Goal: Task Accomplishment & Management: Use online tool/utility

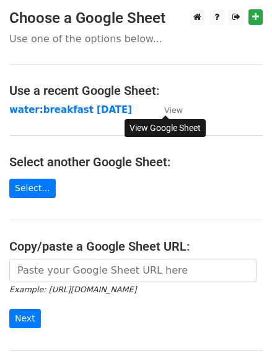
click at [169, 112] on small "View" at bounding box center [173, 109] width 19 height 9
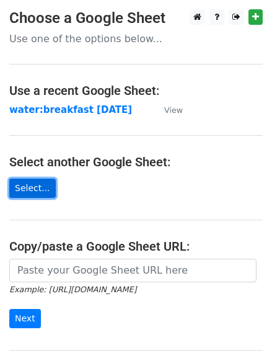
click at [27, 192] on link "Select..." at bounding box center [32, 188] width 47 height 19
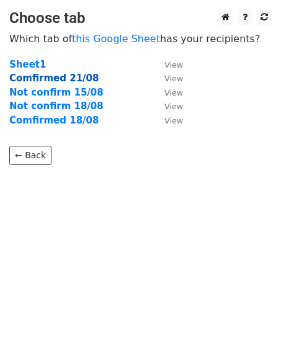
click at [50, 81] on strong "Comfirmed 21/08" at bounding box center [53, 78] width 89 height 11
click at [70, 79] on strong "Comfirmed 21/08" at bounding box center [53, 78] width 89 height 11
click at [38, 77] on strong "Comfirmed 21/08" at bounding box center [53, 78] width 89 height 11
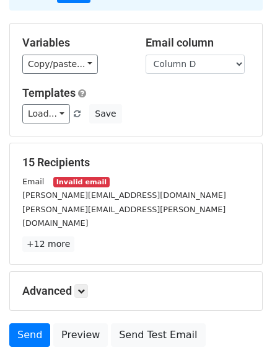
scroll to position [112, 0]
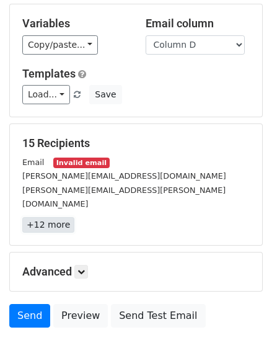
click at [45, 217] on link "+12 more" at bounding box center [48, 225] width 52 height 16
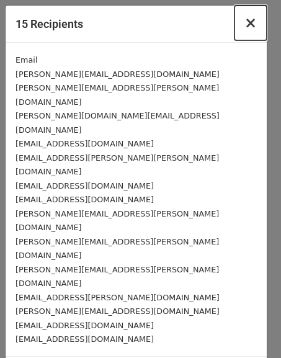
click at [254, 24] on span "×" at bounding box center [251, 22] width 12 height 17
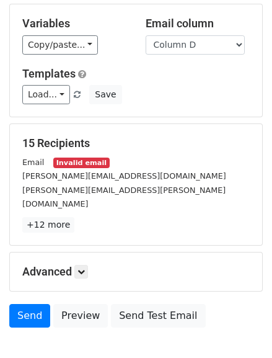
click at [84, 163] on small "Invalid email" at bounding box center [81, 163] width 56 height 11
click at [88, 163] on small "Invalid email" at bounding box center [81, 163] width 56 height 11
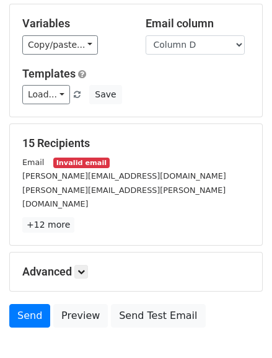
click at [88, 163] on small "Invalid email" at bounding box center [81, 163] width 56 height 11
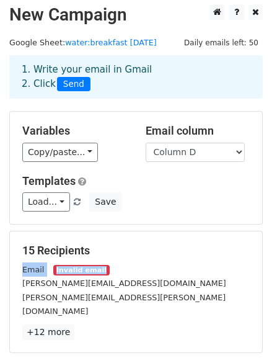
scroll to position [0, 0]
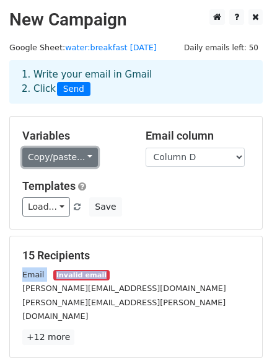
click at [68, 155] on link "Copy/paste..." at bounding box center [60, 157] width 76 height 19
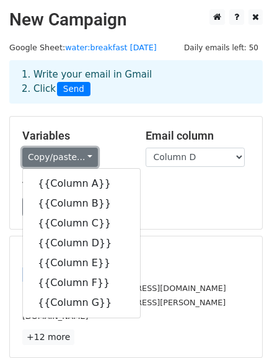
drag, startPoint x: 53, startPoint y: 150, endPoint x: 76, endPoint y: 148, distance: 23.1
click at [52, 150] on link "Copy/paste..." at bounding box center [60, 157] width 76 height 19
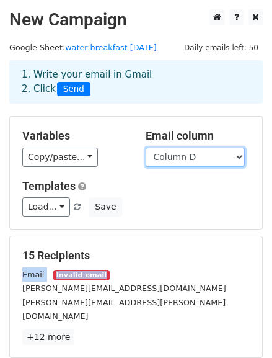
click at [173, 157] on select "Column A Column B Column C Column D Column E Column F Column G" at bounding box center [195, 157] width 99 height 19
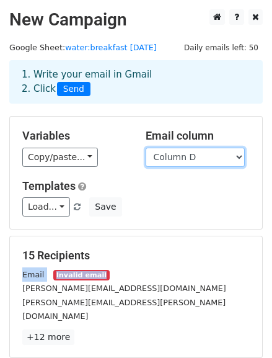
click at [173, 157] on select "Column A Column B Column C Column D Column E Column F Column G" at bounding box center [195, 157] width 99 height 19
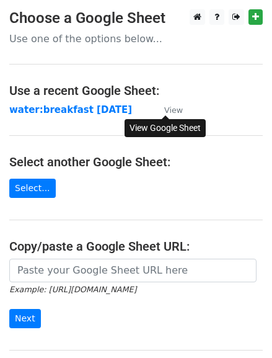
click at [163, 114] on link "View" at bounding box center [167, 109] width 31 height 11
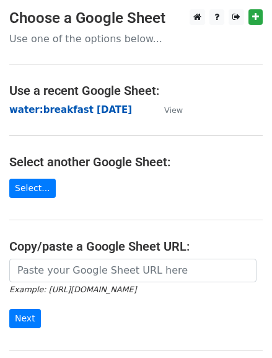
click at [86, 110] on strong "water:breakfast [DATE]" at bounding box center [70, 109] width 123 height 11
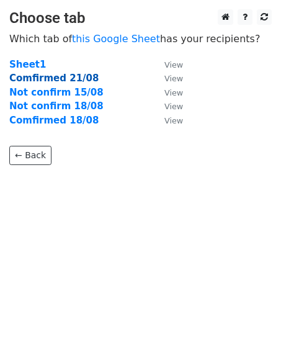
click at [61, 78] on strong "Comfirmed 21/08" at bounding box center [53, 78] width 89 height 11
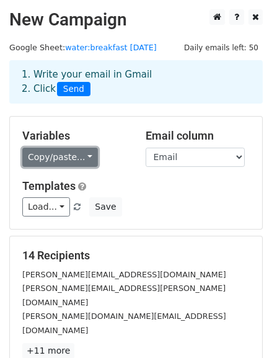
click at [60, 155] on link "Copy/paste..." at bounding box center [60, 157] width 76 height 19
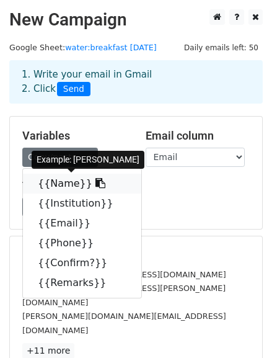
click at [68, 178] on link "{{Name}}" at bounding box center [82, 184] width 119 height 20
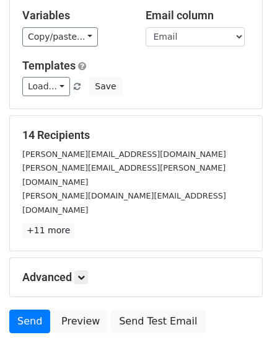
scroll to position [171, 0]
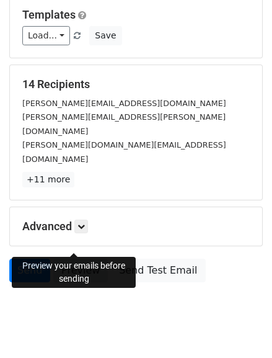
click at [80, 259] on link "Preview" at bounding box center [80, 271] width 55 height 24
click at [79, 259] on link "Preview" at bounding box center [80, 271] width 55 height 24
click at [77, 259] on link "Preview" at bounding box center [80, 271] width 55 height 24
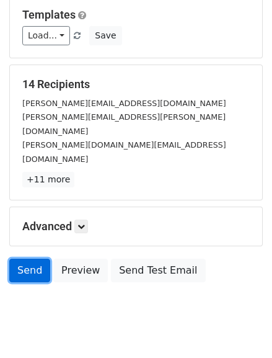
click at [26, 259] on link "Send" at bounding box center [29, 271] width 41 height 24
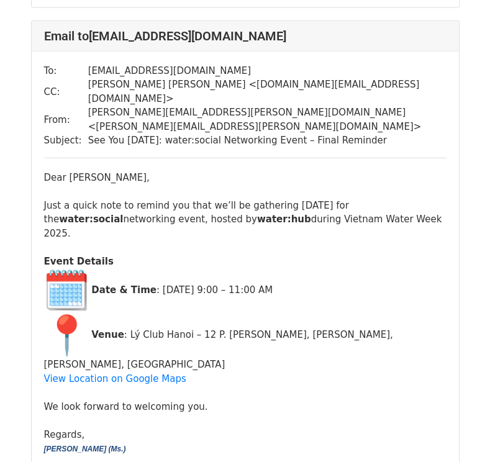
scroll to position [3942, 0]
